Goal: Transaction & Acquisition: Purchase product/service

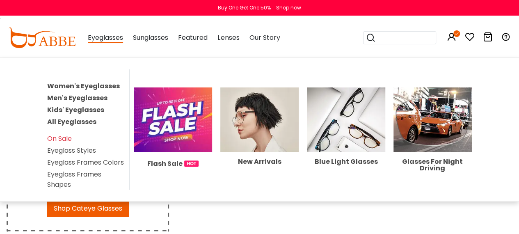
click at [62, 174] on li "Eyeglass Frames Shapes" at bounding box center [86, 179] width 78 height 21
click at [73, 170] on link "Eyeglass Frames Shapes" at bounding box center [74, 180] width 54 height 20
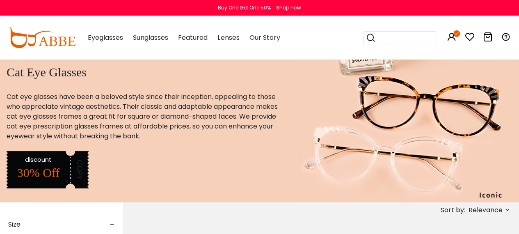
click at [490, 41] on icon at bounding box center [488, 37] width 10 height 10
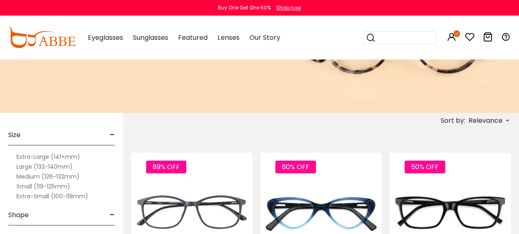
scroll to position [140, 0]
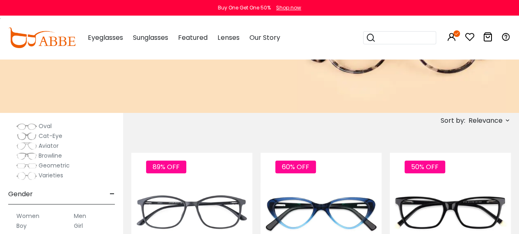
click at [19, 137] on img at bounding box center [26, 136] width 21 height 8
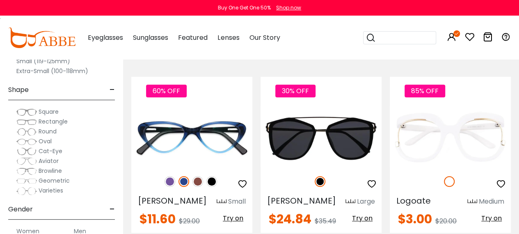
scroll to position [90, 0]
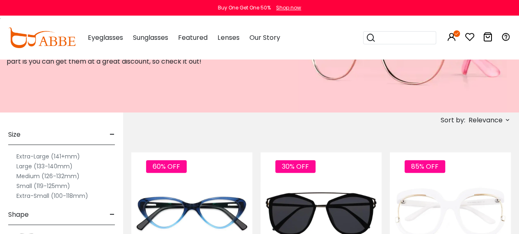
click at [500, 119] on span "Relevance" at bounding box center [486, 120] width 34 height 15
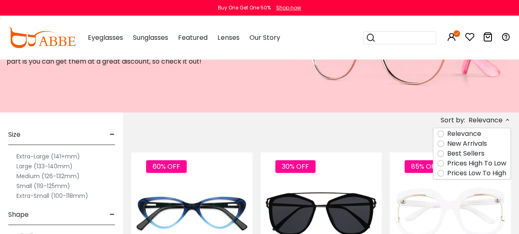
click at [467, 173] on label "Prices Low To High" at bounding box center [477, 173] width 59 height 10
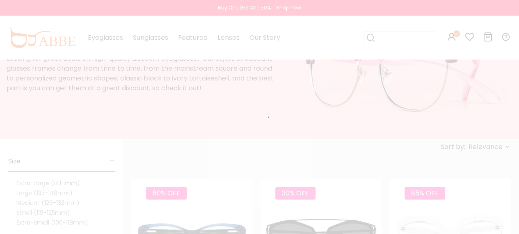
scroll to position [43, 0]
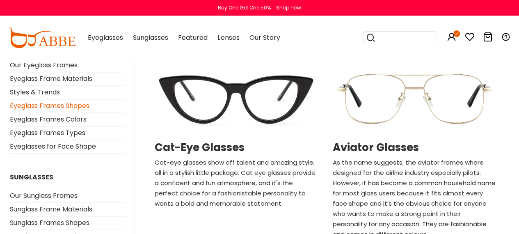
scroll to position [475, 0]
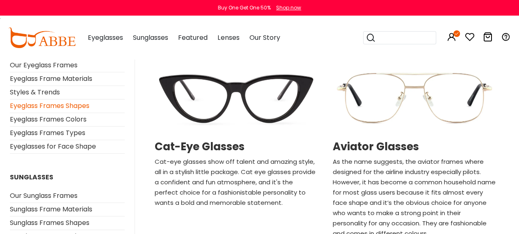
click at [253, 100] on img at bounding box center [236, 97] width 170 height 85
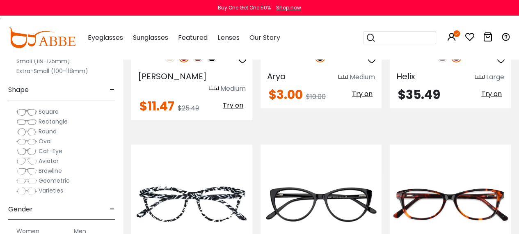
scroll to position [1777, 0]
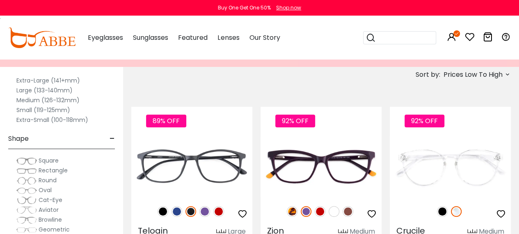
scroll to position [31, 0]
click at [52, 198] on span "Cat-Eye" at bounding box center [51, 199] width 24 height 8
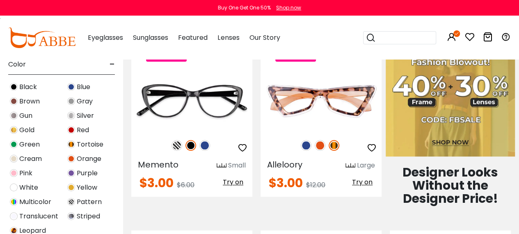
scroll to position [211, 0]
click at [15, 87] on img at bounding box center [14, 88] width 8 height 8
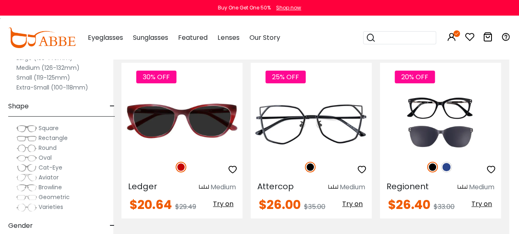
scroll to position [1476, 10]
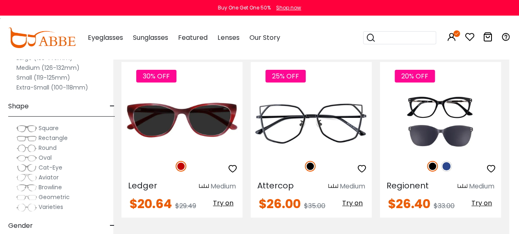
drag, startPoint x: 420, startPoint y: 93, endPoint x: 375, endPoint y: 210, distance: 125.3
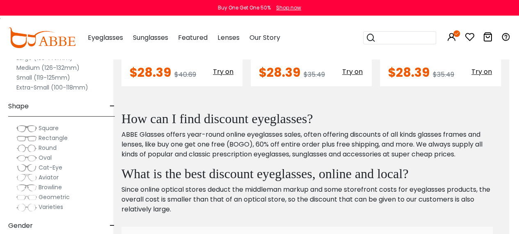
scroll to position [1700, 10]
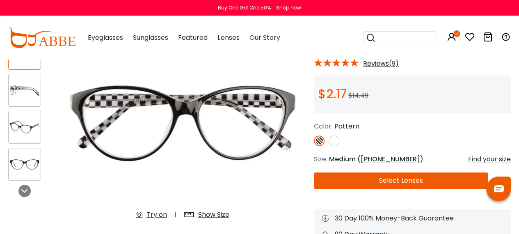
scroll to position [74, 0]
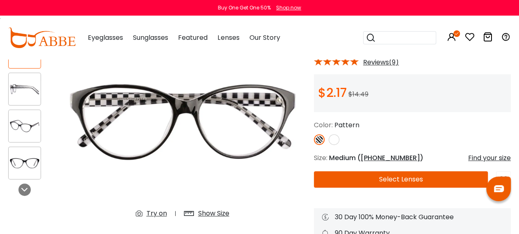
click at [35, 133] on img at bounding box center [25, 126] width 32 height 16
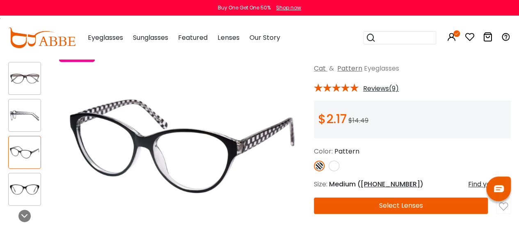
scroll to position [62, 0]
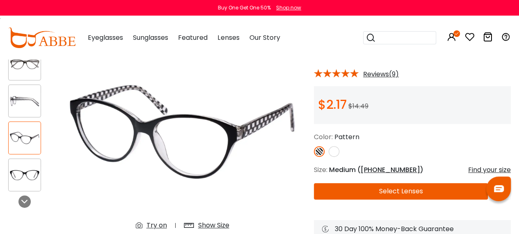
click at [346, 190] on button "Select Lenses" at bounding box center [401, 191] width 174 height 16
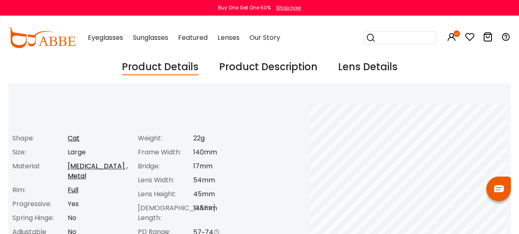
scroll to position [313, 0]
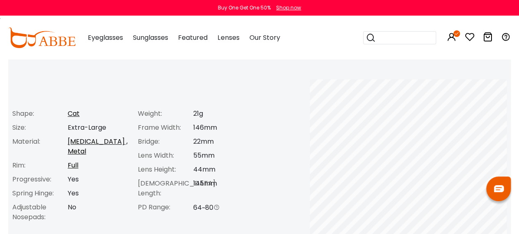
scroll to position [319, 0]
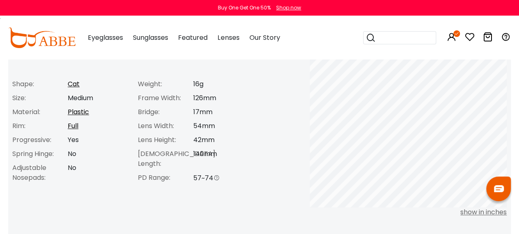
scroll to position [263, 0]
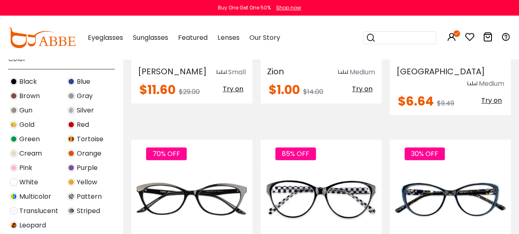
scroll to position [225, 0]
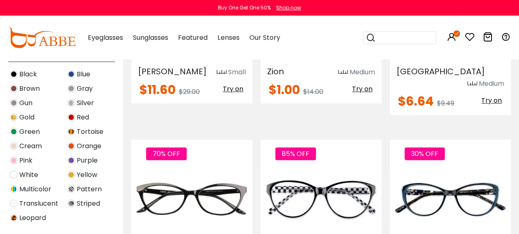
click at [14, 73] on img at bounding box center [14, 74] width 8 height 8
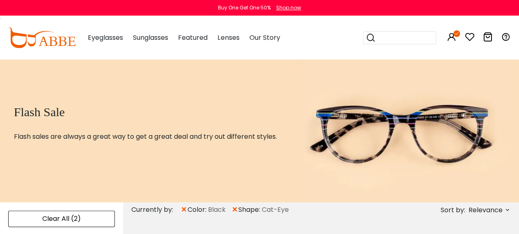
scroll to position [31, 0]
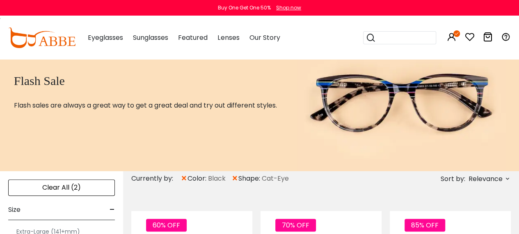
click at [487, 181] on span "Relevance" at bounding box center [486, 179] width 34 height 15
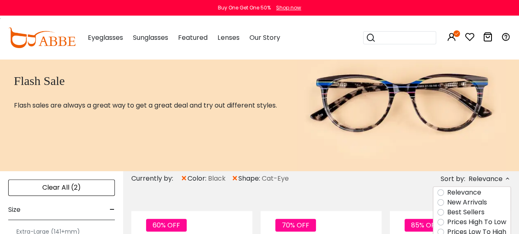
click at [448, 230] on label "Prices Low To High" at bounding box center [477, 232] width 59 height 10
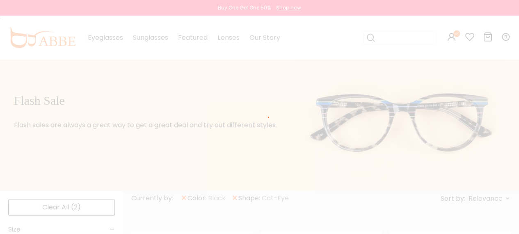
scroll to position [8, 0]
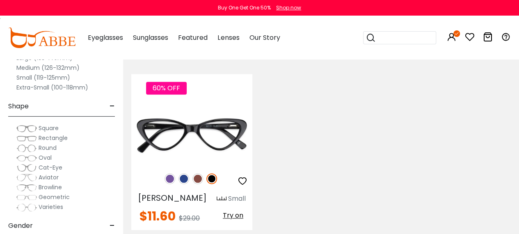
scroll to position [530, 0]
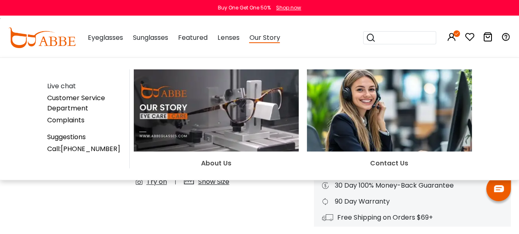
scroll to position [282, 0]
